Goal: Register for event/course

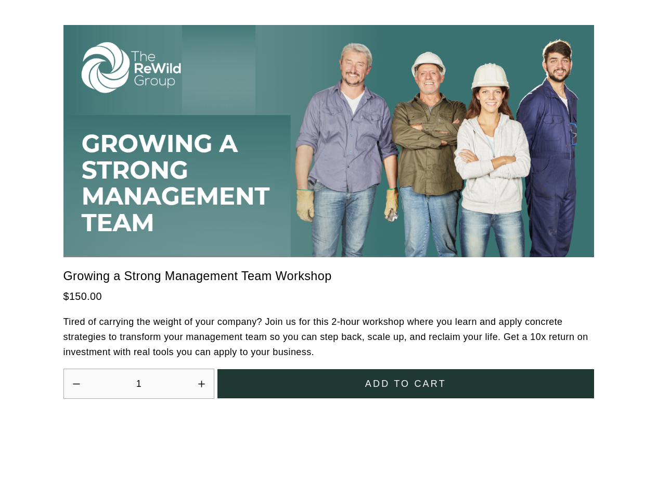
scroll to position [2878, 0]
